Goal: Task Accomplishment & Management: Manage account settings

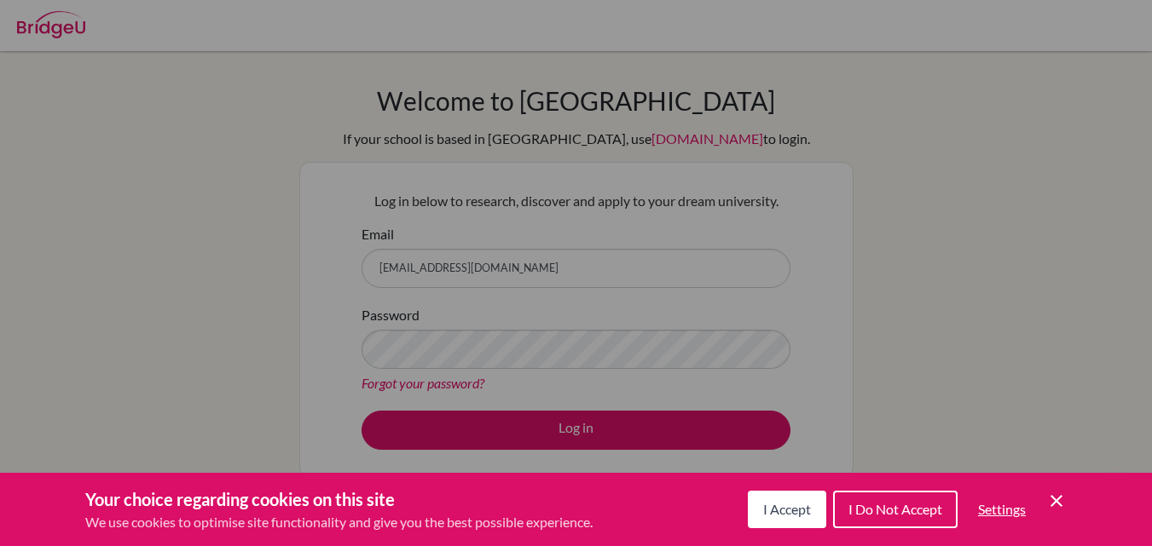
click at [574, 425] on div "Cookie Preferences" at bounding box center [576, 273] width 1152 height 546
click at [1057, 499] on icon "Cookie Control Close Icon" at bounding box center [1056, 501] width 20 height 20
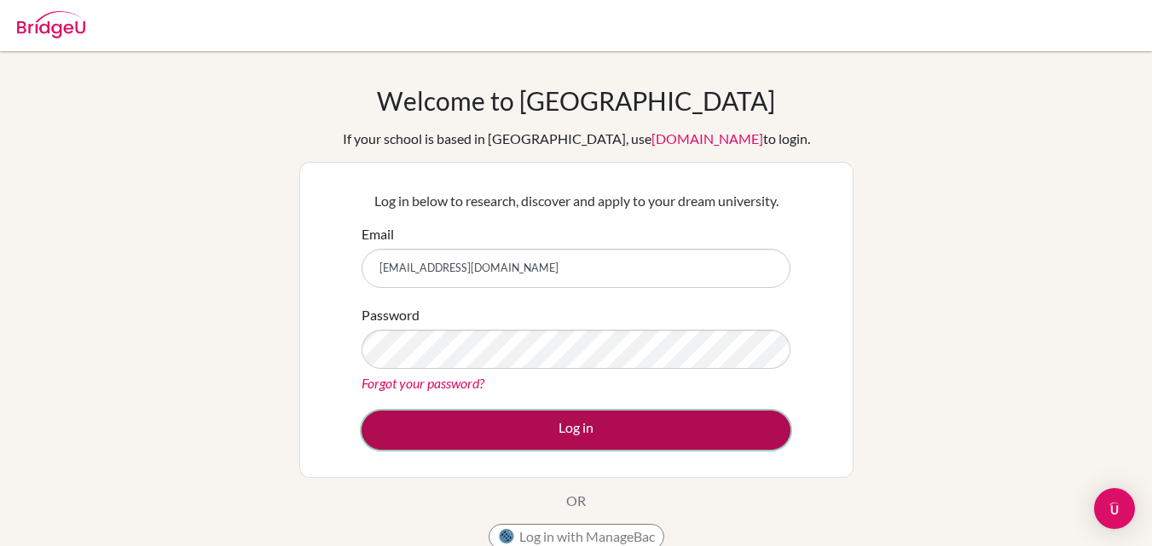
click at [575, 428] on button "Log in" at bounding box center [575, 430] width 429 height 39
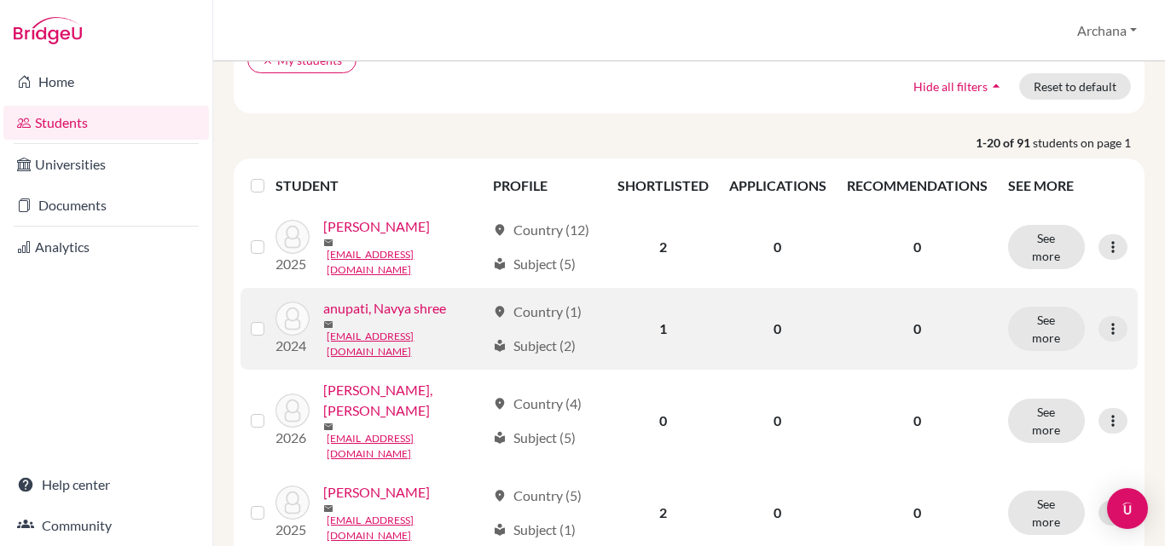
scroll to position [256, 0]
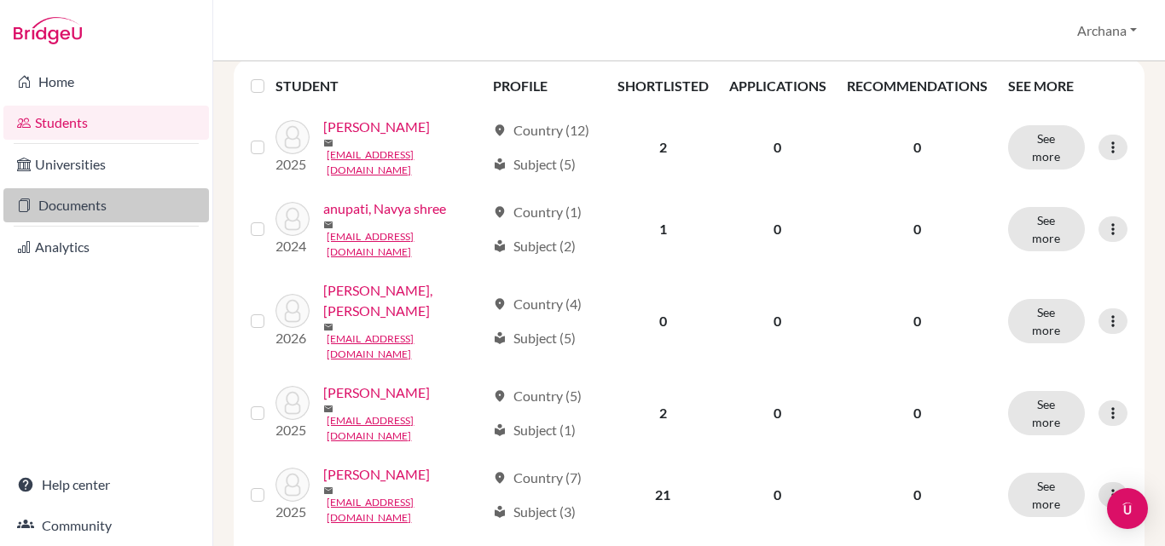
click at [90, 211] on link "Documents" at bounding box center [105, 205] width 205 height 34
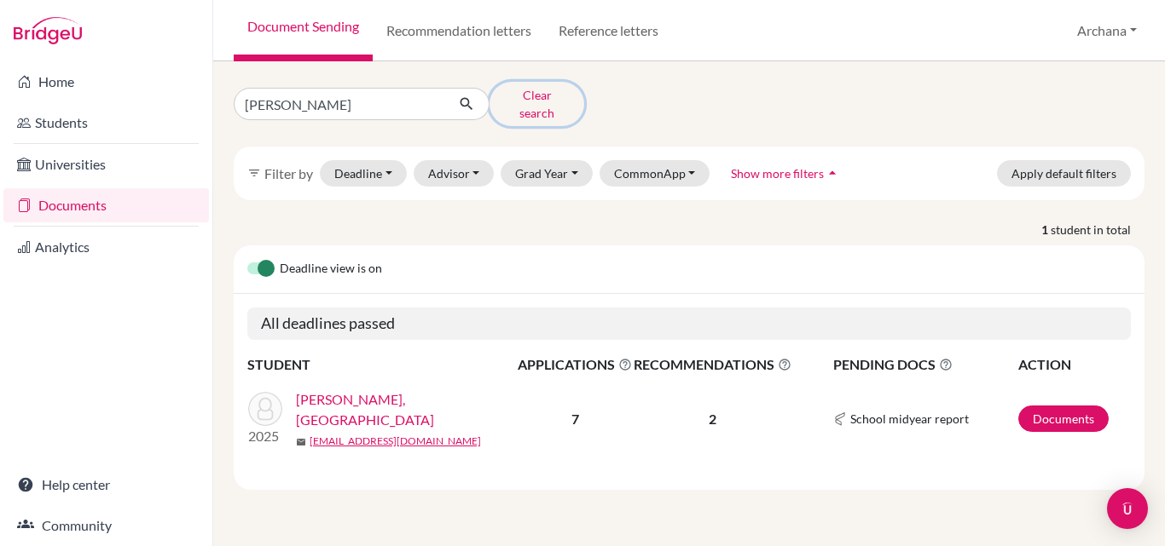
click at [552, 97] on button "Clear search" at bounding box center [536, 104] width 95 height 44
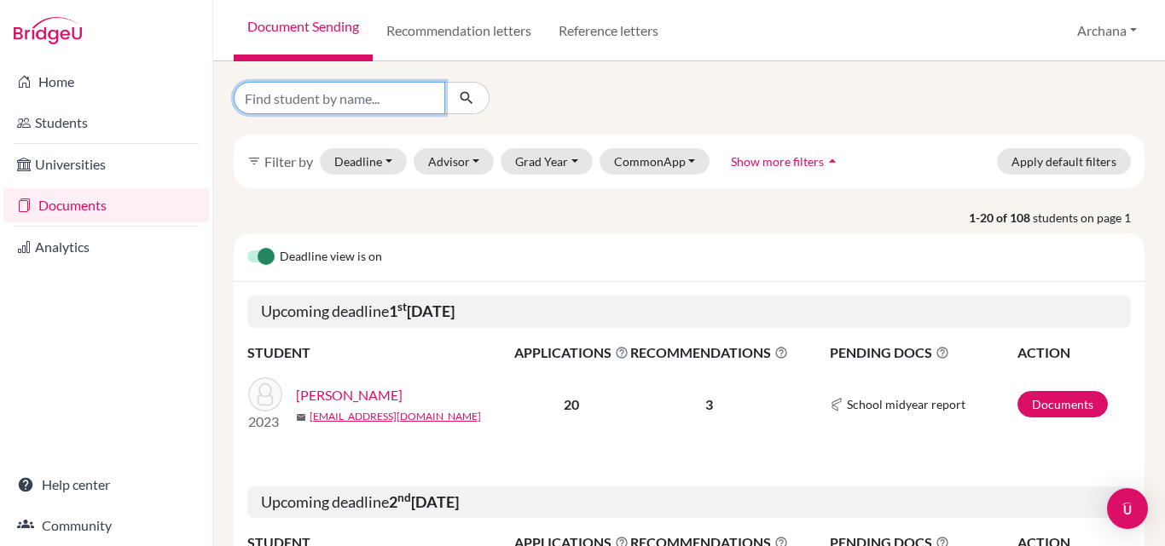
click at [324, 102] on input "Find student by name..." at bounding box center [339, 98] width 211 height 32
type input "nicole"
click at [476, 101] on button "submit" at bounding box center [466, 98] width 45 height 32
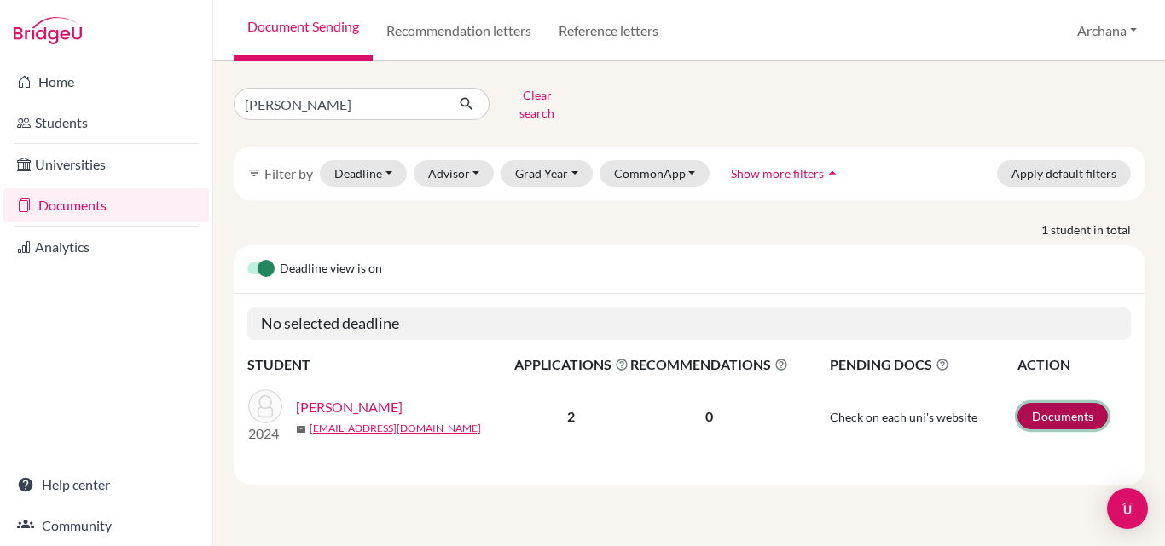
click at [1075, 404] on link "Documents" at bounding box center [1062, 416] width 90 height 26
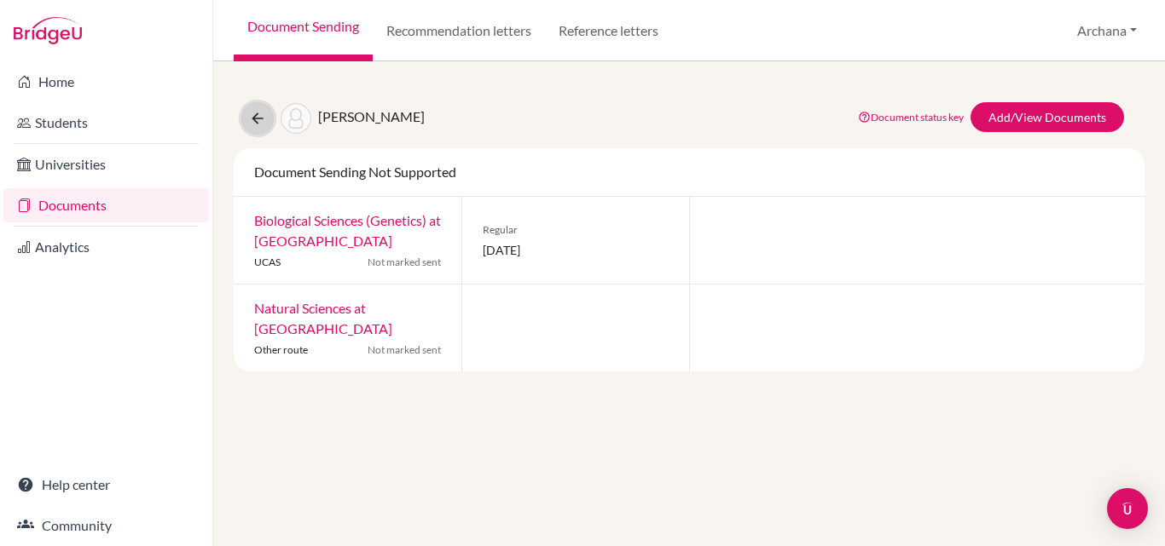
click at [256, 118] on icon at bounding box center [257, 118] width 17 height 17
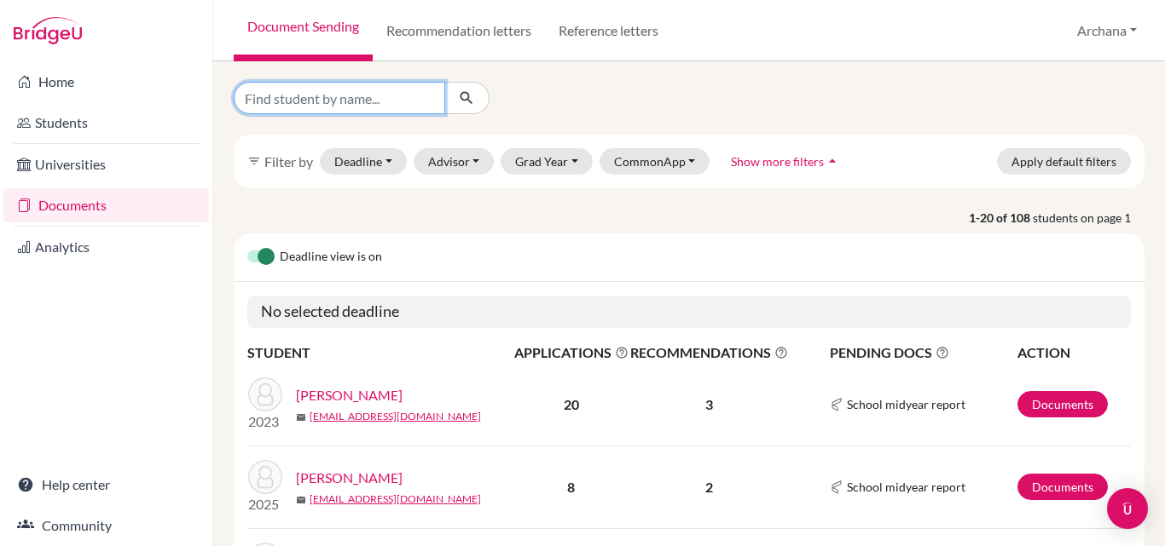
click at [354, 105] on input "Find student by name..." at bounding box center [339, 98] width 211 height 32
type input "[PERSON_NAME]"
click at [471, 96] on icon "submit" at bounding box center [466, 98] width 17 height 17
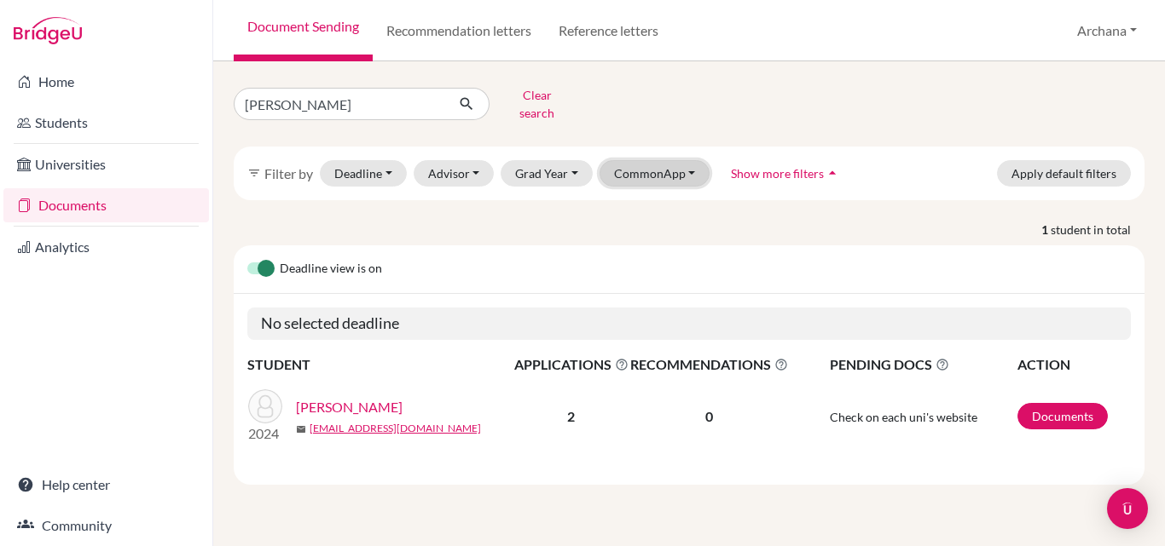
click at [689, 160] on button "CommonApp" at bounding box center [654, 173] width 111 height 26
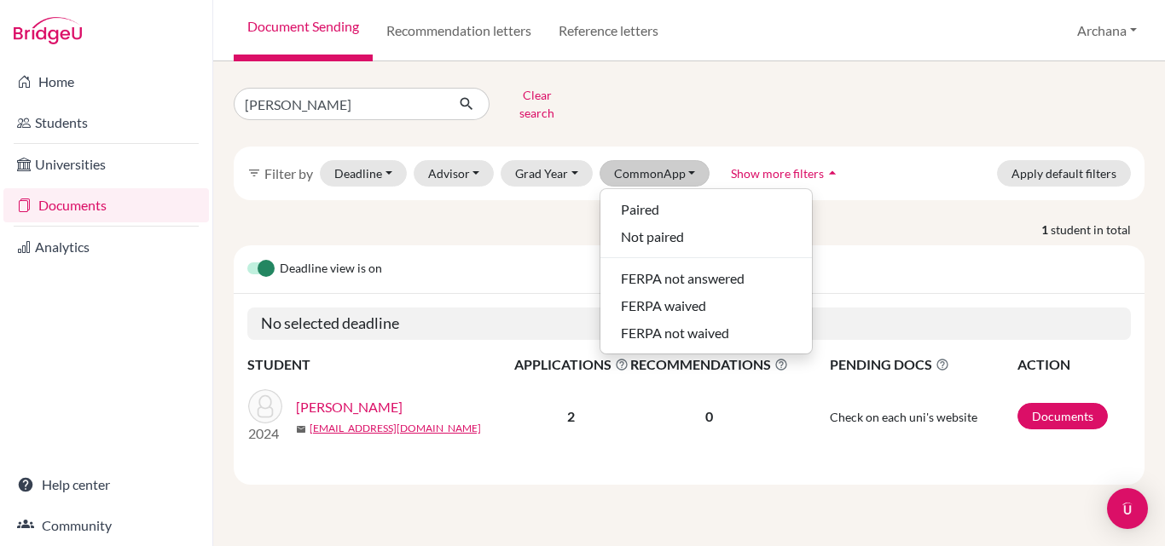
click at [828, 165] on icon "arrow_drop_up" at bounding box center [832, 173] width 17 height 17
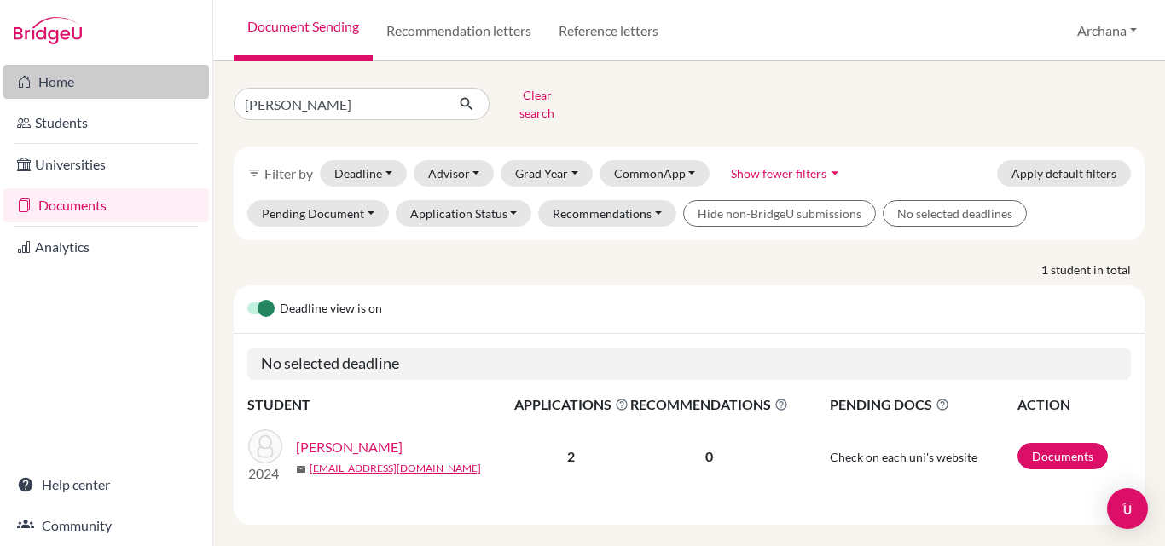
click at [59, 88] on link "Home" at bounding box center [105, 82] width 205 height 34
